Goal: Register for event/course

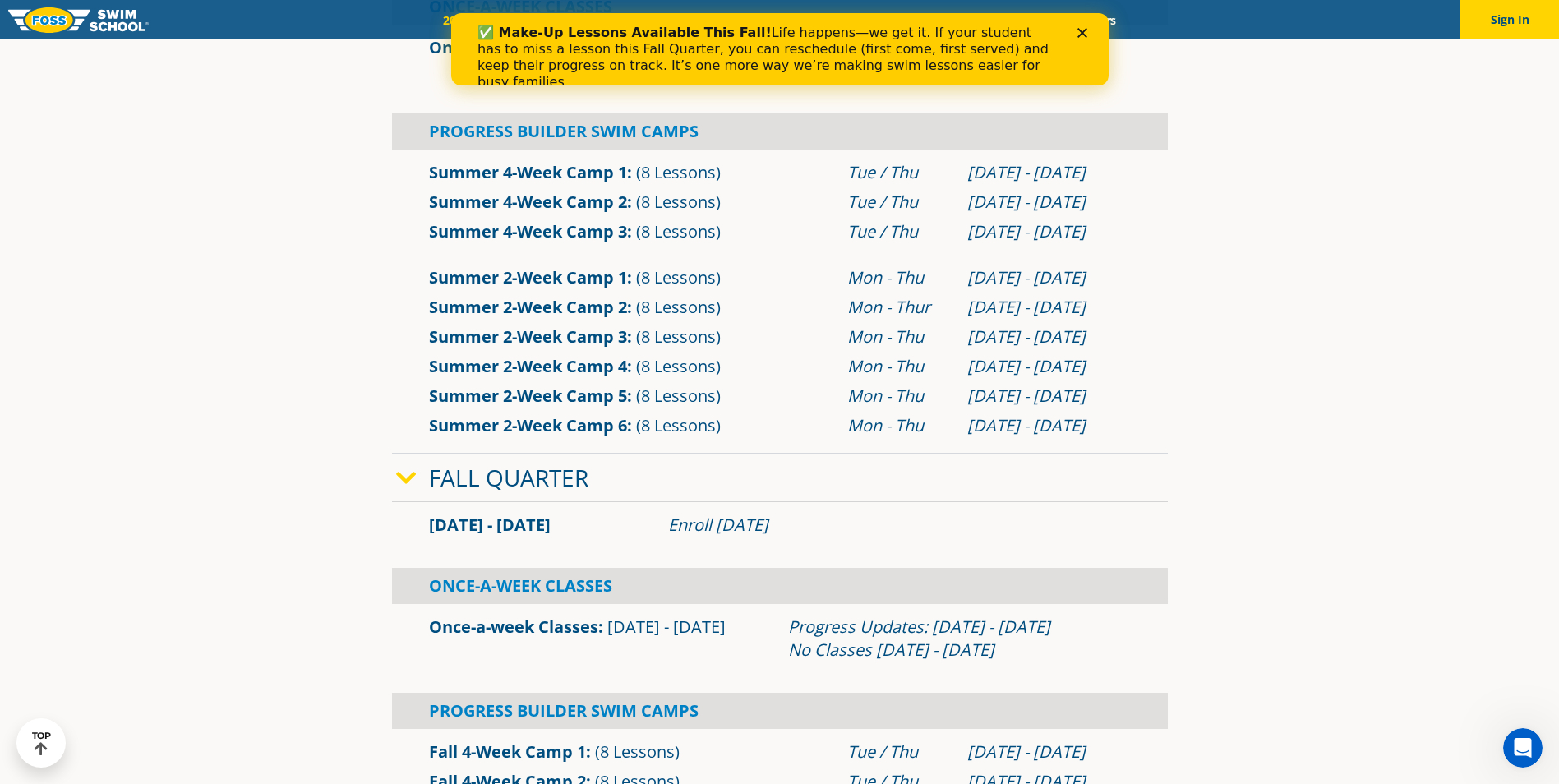
scroll to position [740, 0]
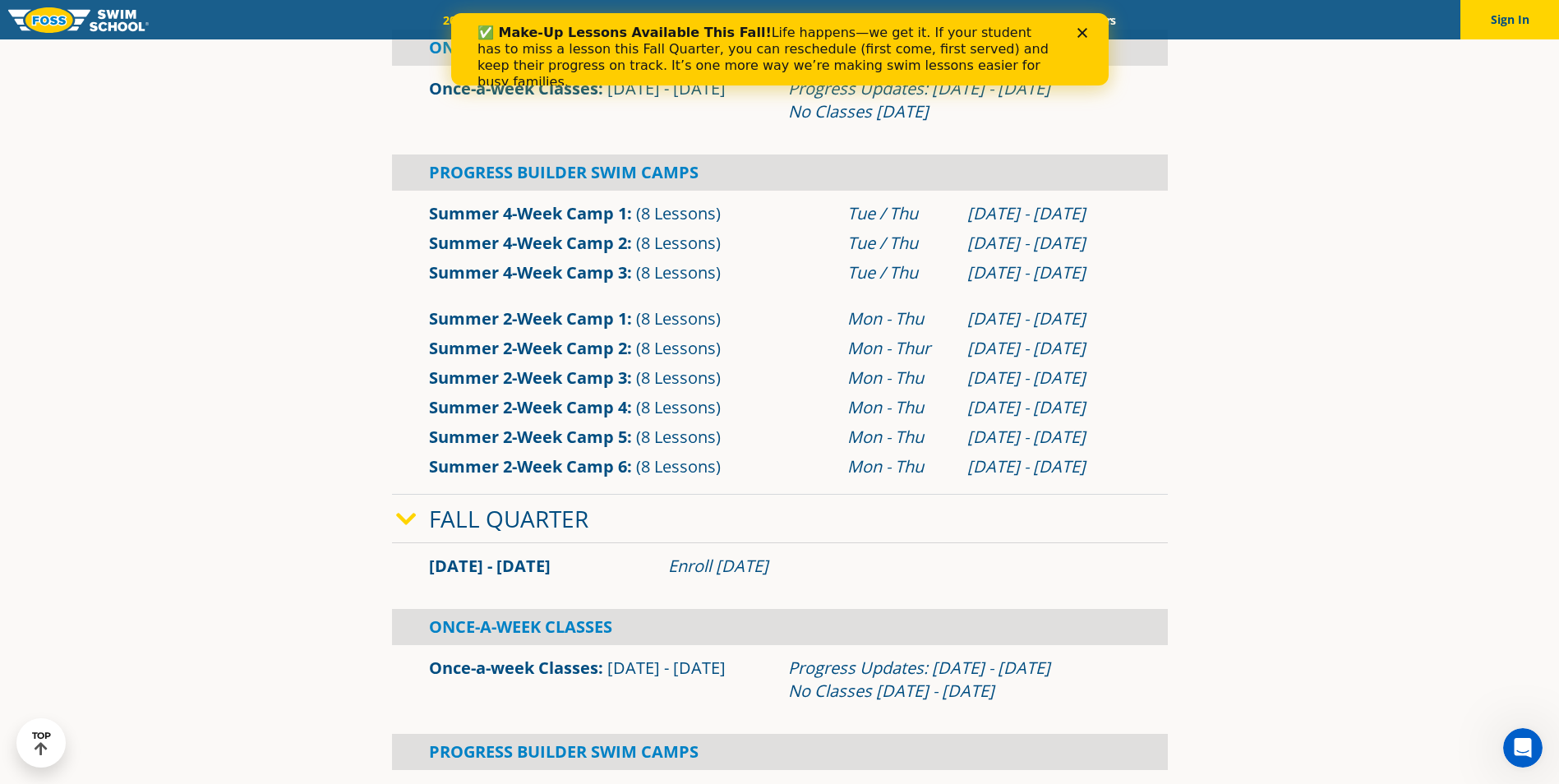
click at [583, 211] on link "Summer 4-Week Camp 1" at bounding box center [528, 213] width 198 height 22
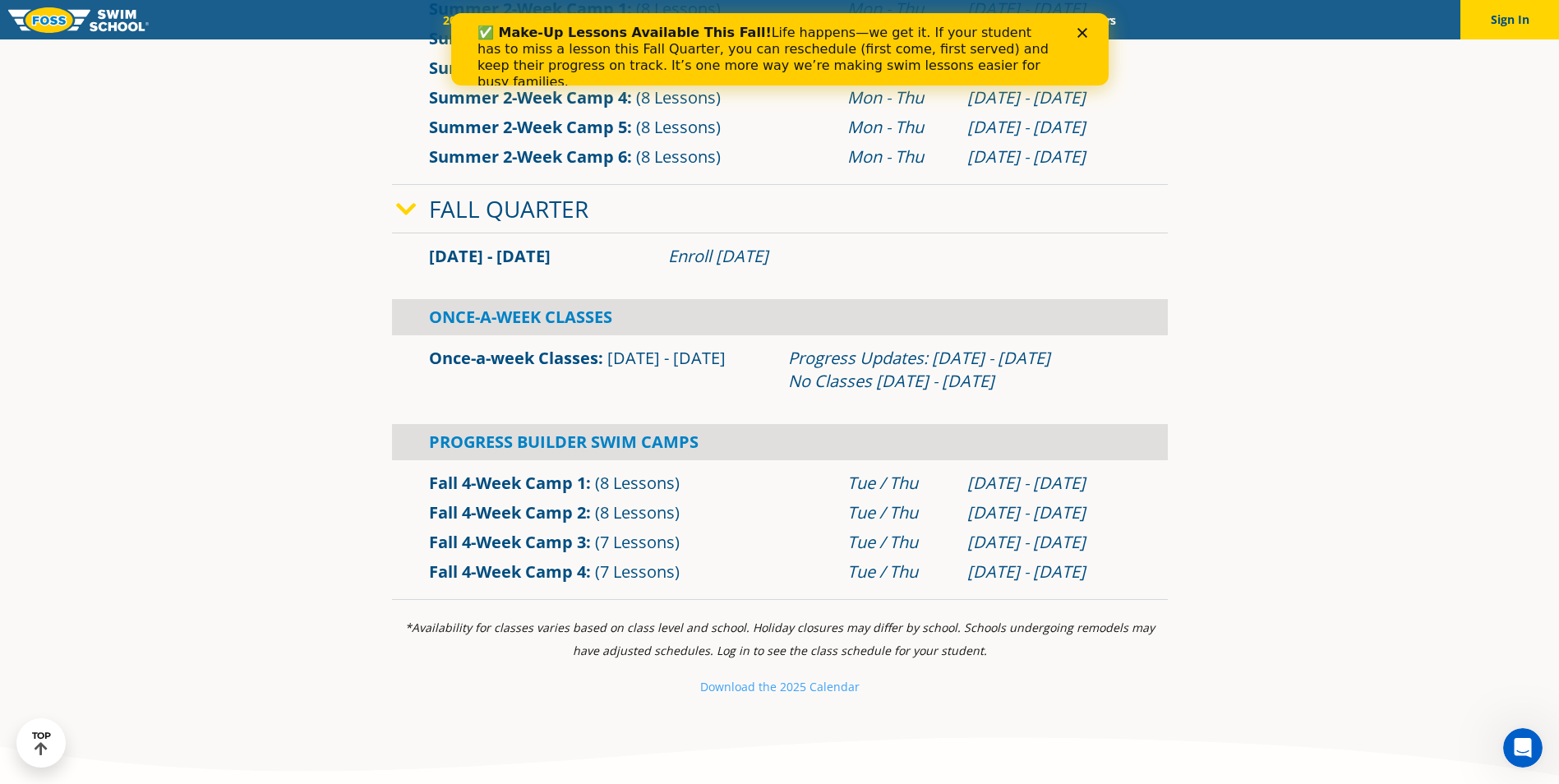
scroll to position [1068, 0]
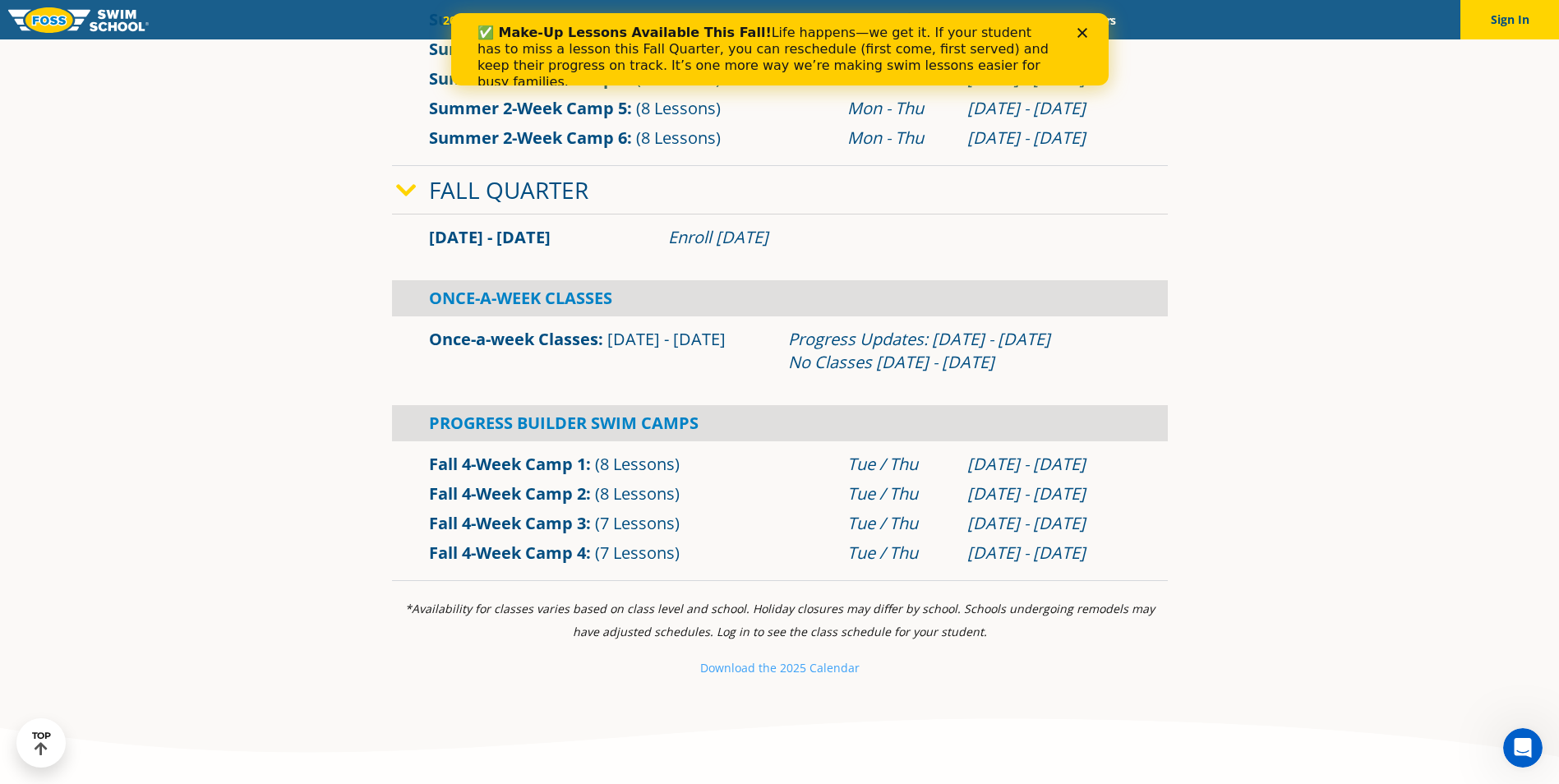
click at [559, 339] on link "Once-a-week Classes" at bounding box center [514, 339] width 170 height 22
